Goal: Manage account settings

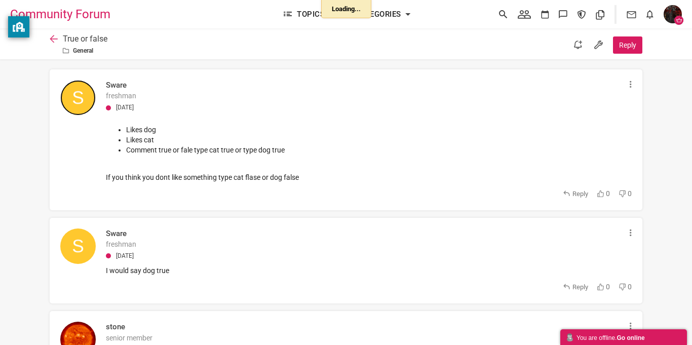
click at [81, 100] on img at bounding box center [77, 97] width 35 height 35
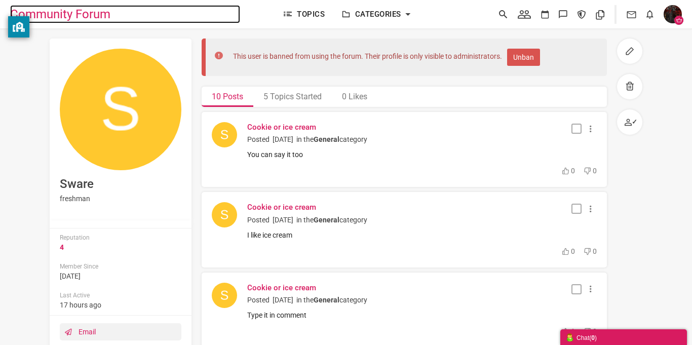
click at [99, 15] on span "Community Forum" at bounding box center [64, 14] width 108 height 18
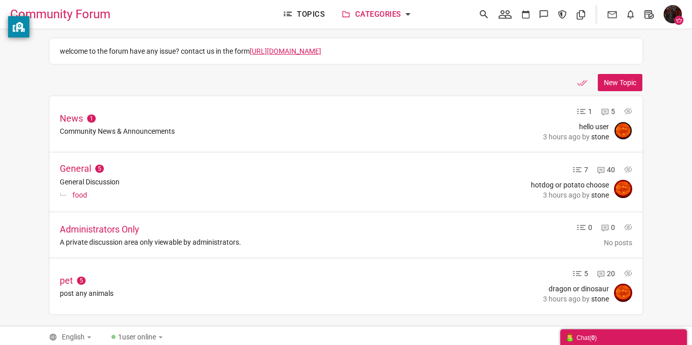
click at [620, 140] on img at bounding box center [623, 131] width 18 height 18
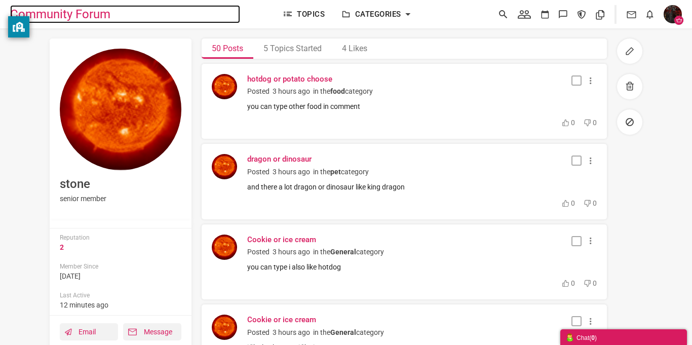
click at [104, 17] on span "Community Forum" at bounding box center [64, 14] width 108 height 18
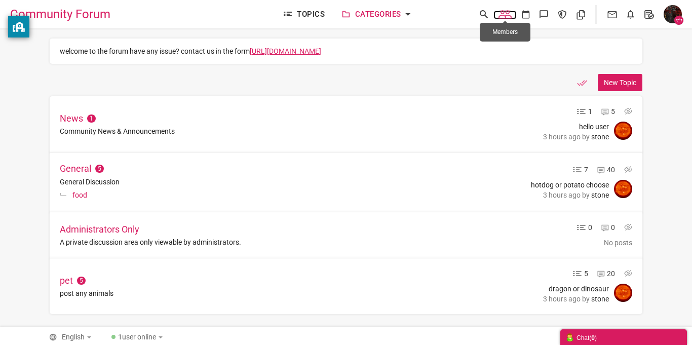
click at [511, 14] on icon at bounding box center [505, 14] width 23 height 10
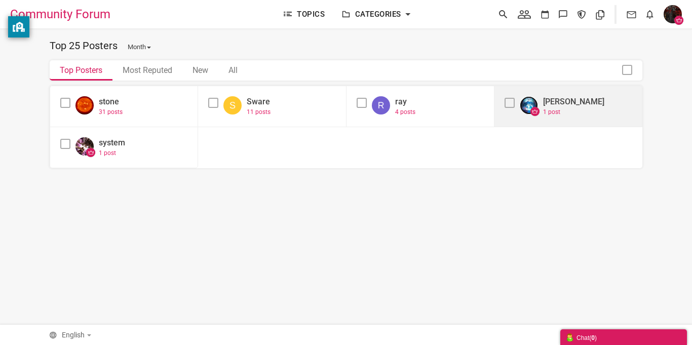
click at [529, 103] on img at bounding box center [529, 105] width 18 height 18
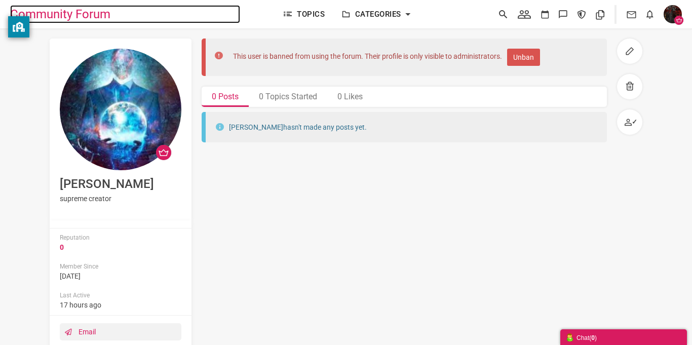
click at [67, 19] on span "Community Forum" at bounding box center [64, 14] width 108 height 18
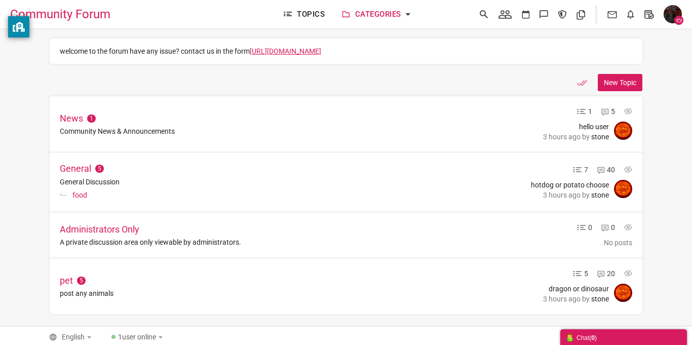
click at [670, 20] on img "button" at bounding box center [673, 14] width 18 height 18
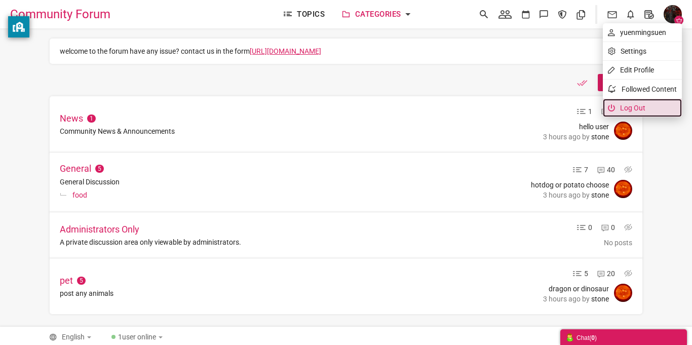
click at [653, 103] on link "Log Out" at bounding box center [642, 108] width 79 height 18
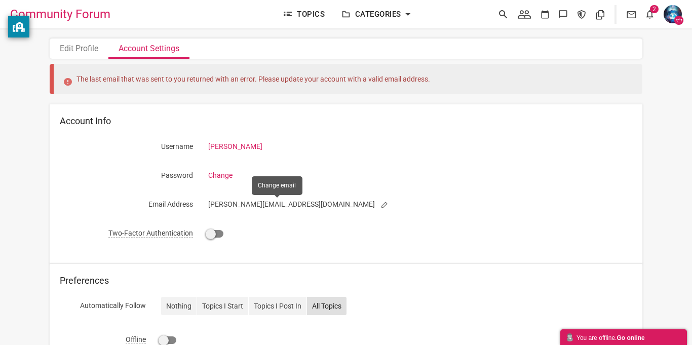
click at [377, 206] on small at bounding box center [385, 204] width 16 height 7
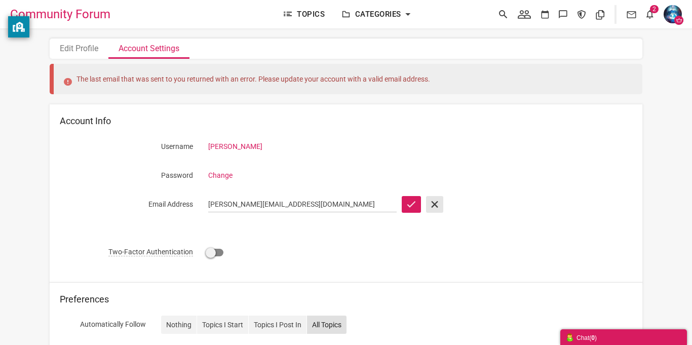
type input "[PERSON_NAME][EMAIL_ADDRESS]"
click at [406, 197] on button "submit" at bounding box center [411, 204] width 19 height 16
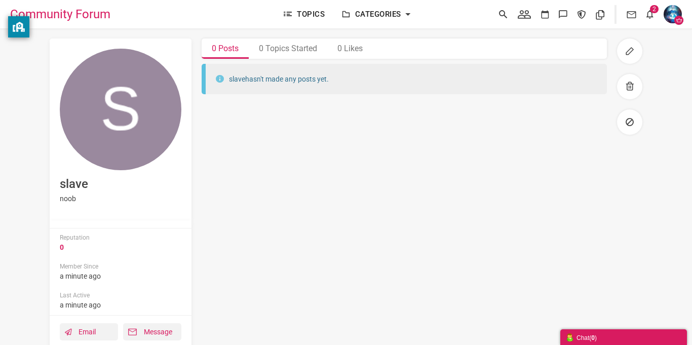
click at [673, 19] on img "button" at bounding box center [673, 14] width 18 height 18
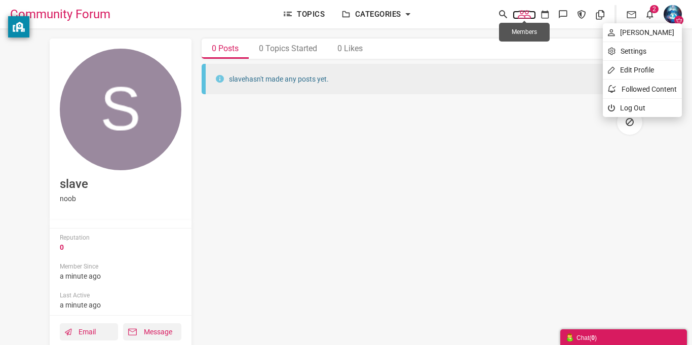
click at [525, 17] on icon at bounding box center [524, 14] width 23 height 10
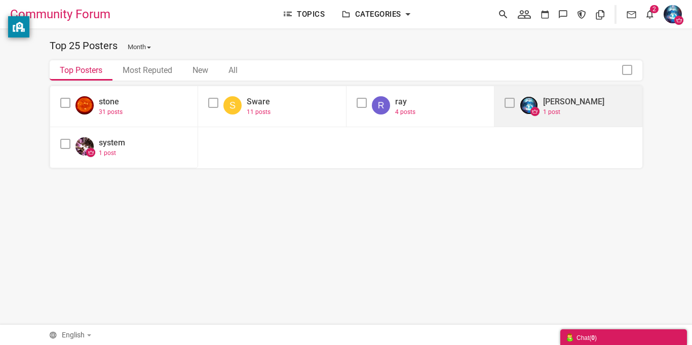
click at [533, 103] on img at bounding box center [529, 105] width 18 height 18
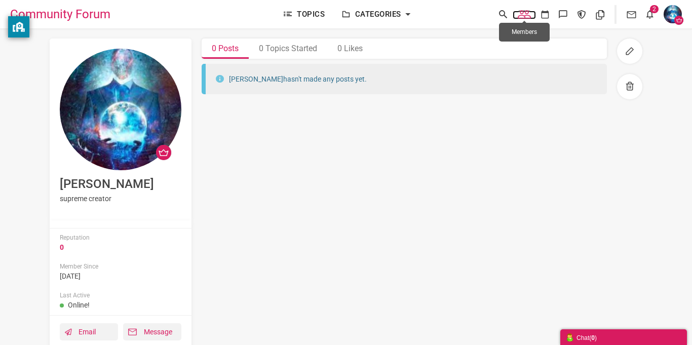
click at [523, 10] on icon at bounding box center [524, 14] width 23 height 10
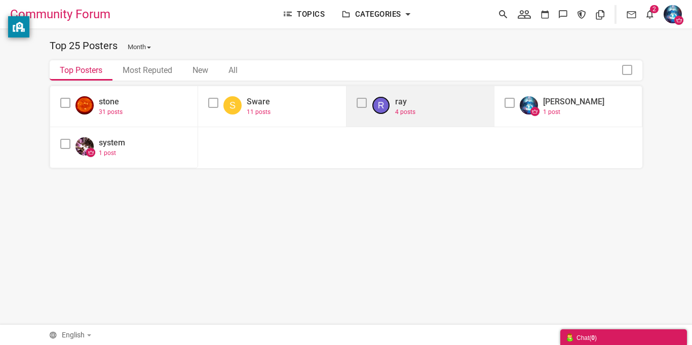
click at [384, 104] on img at bounding box center [381, 105] width 18 height 18
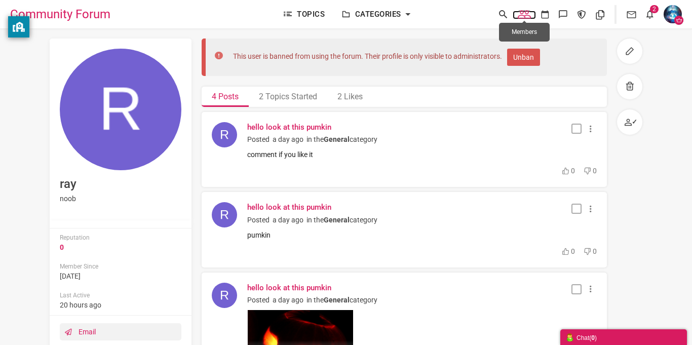
click at [522, 17] on icon at bounding box center [524, 14] width 23 height 10
